Goal: Task Accomplishment & Management: Complete application form

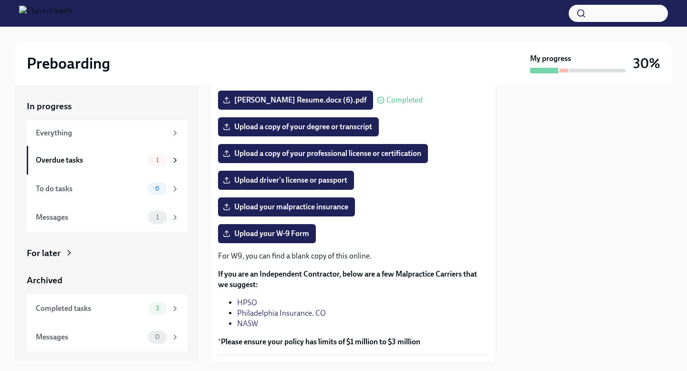
scroll to position [144, 0]
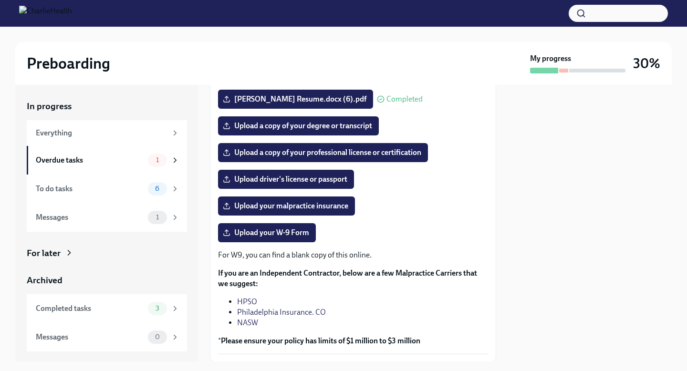
click at [335, 255] on p "For W9, you can find a blank copy of this online." at bounding box center [353, 255] width 270 height 10
click at [279, 228] on span "Upload your W-9 Form" at bounding box center [267, 233] width 84 height 10
click at [0, 0] on input "Upload your W-9 Form" at bounding box center [0, 0] width 0 height 0
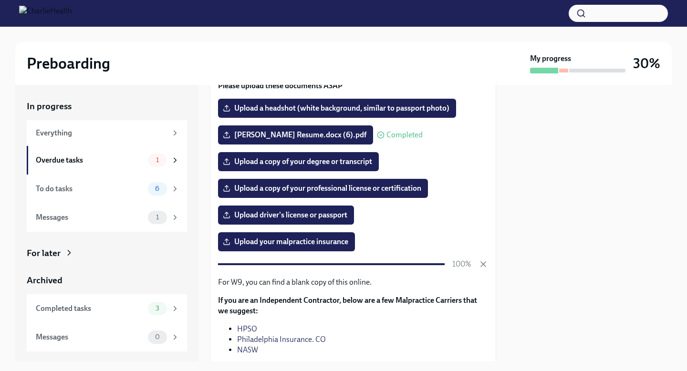
scroll to position [103, 0]
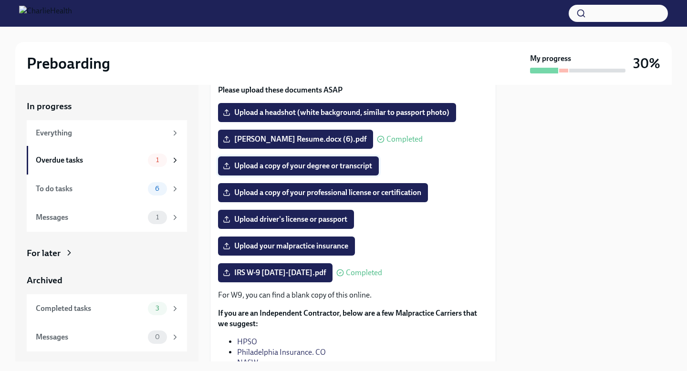
click at [275, 165] on span "Upload a copy of your degree or transcript" at bounding box center [298, 166] width 147 height 10
click at [0, 0] on input "Upload a copy of your degree or transcript" at bounding box center [0, 0] width 0 height 0
click at [271, 199] on label "Upload a copy of your professional license or certification" at bounding box center [323, 192] width 210 height 19
click at [0, 0] on input "Upload a copy of your professional license or certification" at bounding box center [0, 0] width 0 height 0
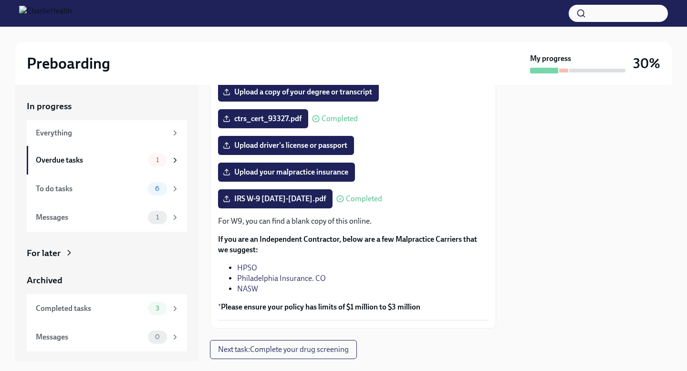
scroll to position [178, 0]
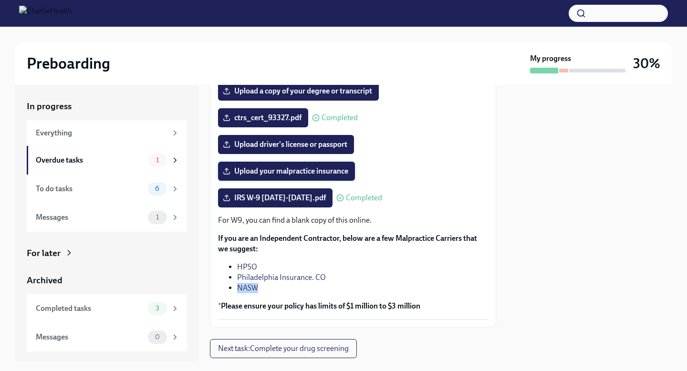
click at [290, 172] on span "Upload your malpractice insurance" at bounding box center [286, 171] width 123 height 10
click at [0, 0] on input "Upload your malpractice insurance" at bounding box center [0, 0] width 0 height 0
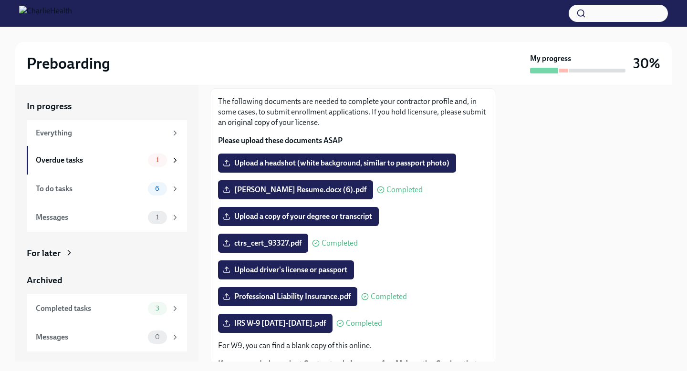
scroll to position [51, 0]
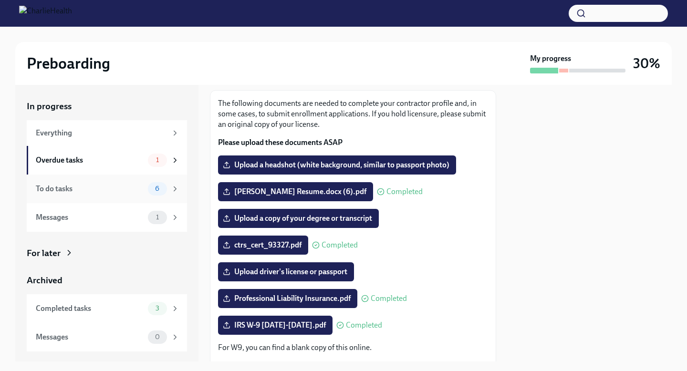
click at [149, 195] on div "6" at bounding box center [163, 188] width 31 height 13
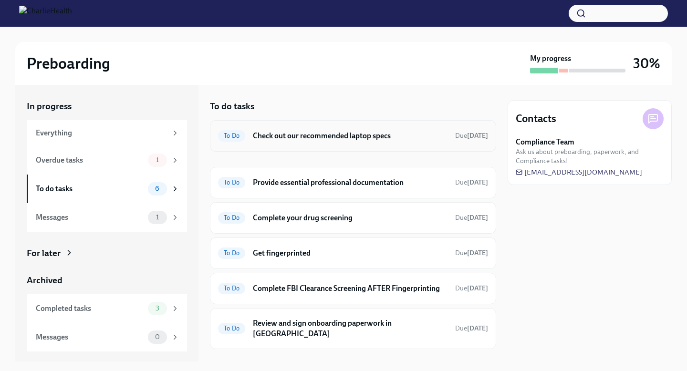
click at [235, 135] on span "To Do" at bounding box center [231, 135] width 27 height 7
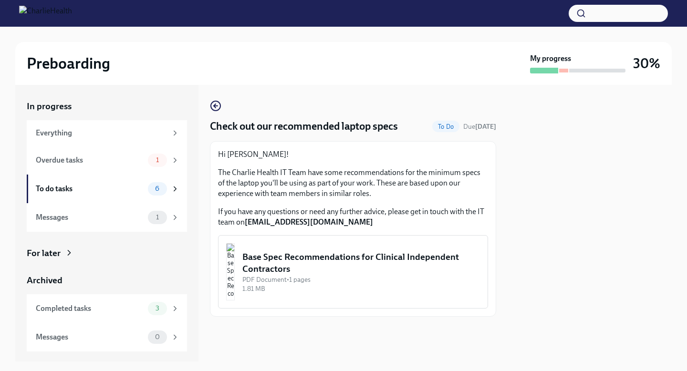
click at [345, 265] on div "Base Spec Recommendations for Clinical Independent Contractors" at bounding box center [360, 263] width 237 height 24
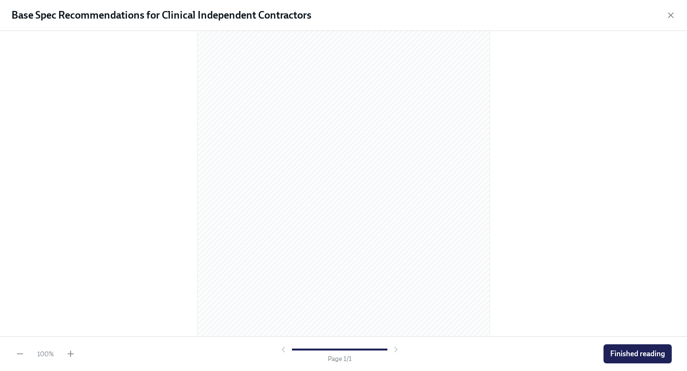
scroll to position [89, 0]
click at [633, 348] on button "Finished reading" at bounding box center [637, 353] width 68 height 19
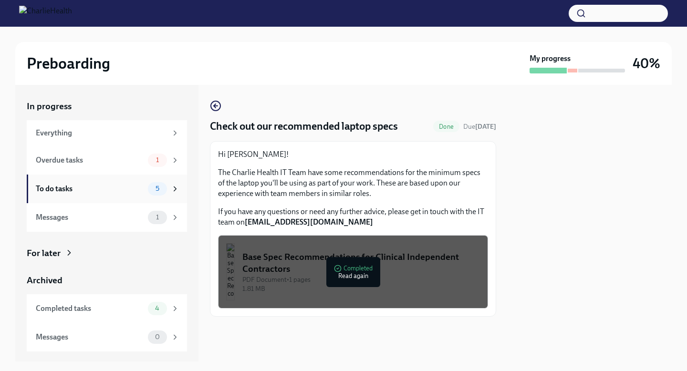
click at [164, 188] on span "5" at bounding box center [157, 188] width 15 height 7
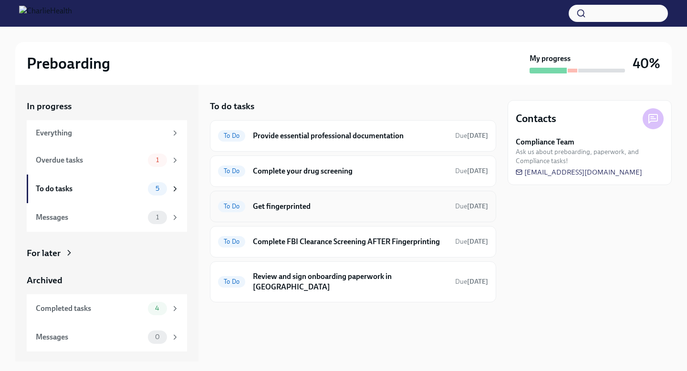
click at [356, 201] on h6 "Get fingerprinted" at bounding box center [350, 206] width 195 height 10
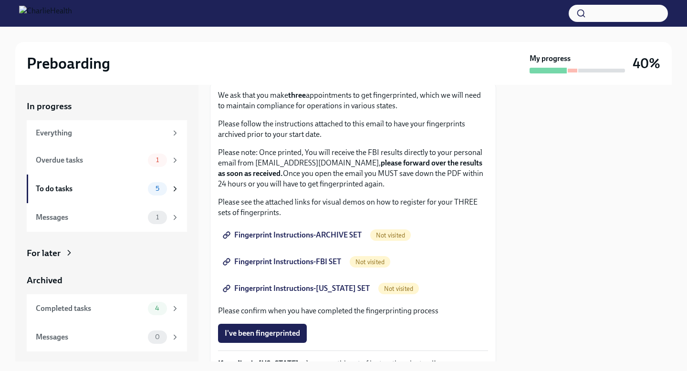
scroll to position [57, 0]
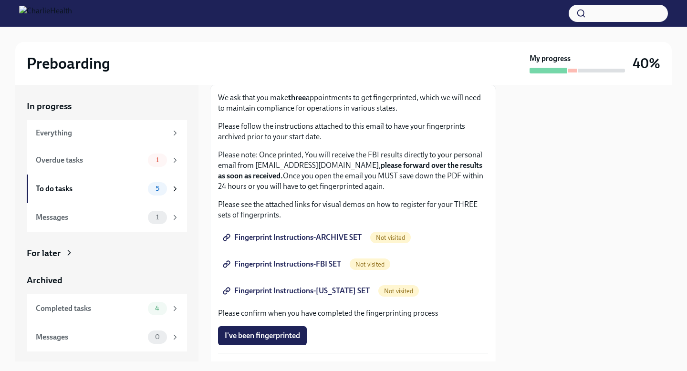
click at [299, 232] on link "Fingerprint Instructions-ARCHIVE SET" at bounding box center [293, 237] width 150 height 19
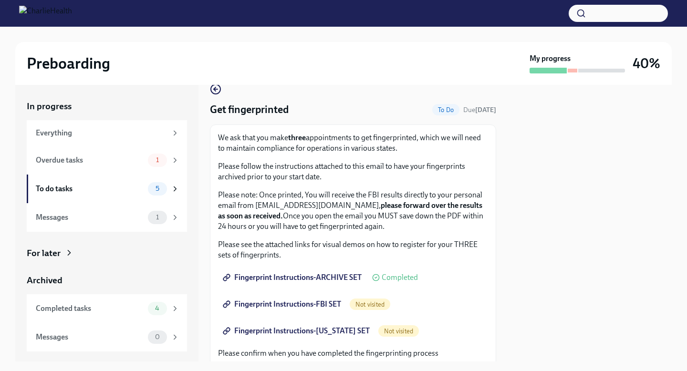
scroll to position [0, 0]
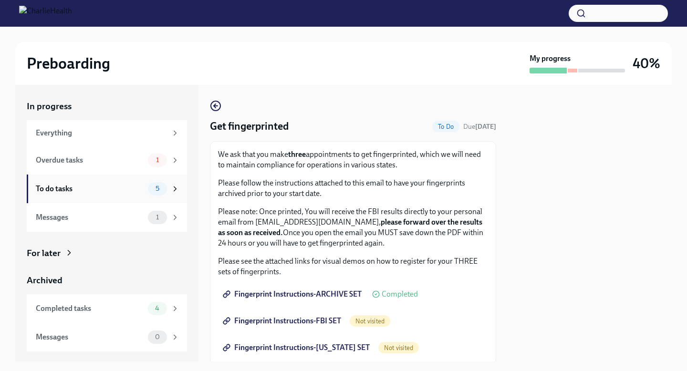
click at [173, 186] on icon at bounding box center [175, 189] width 9 height 9
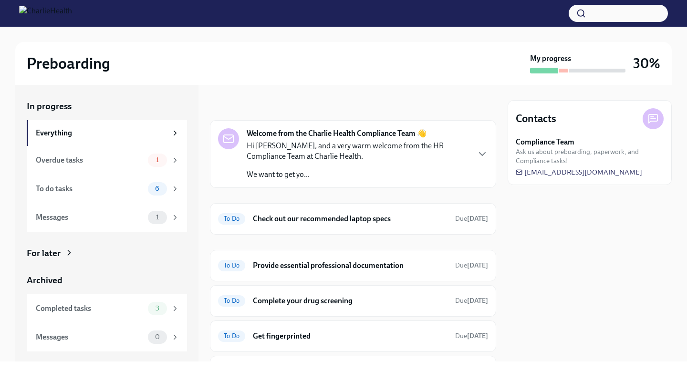
scroll to position [147, 0]
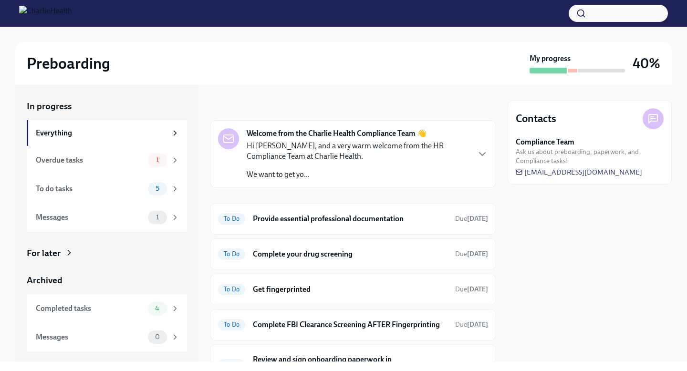
scroll to position [101, 0]
